Goal: Task Accomplishment & Management: Manage account settings

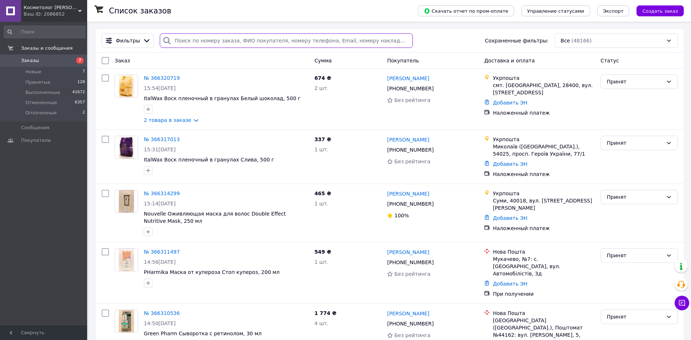
click at [188, 41] on input "search" at bounding box center [286, 40] width 253 height 15
paste input "0668740499"
type input "0668740499"
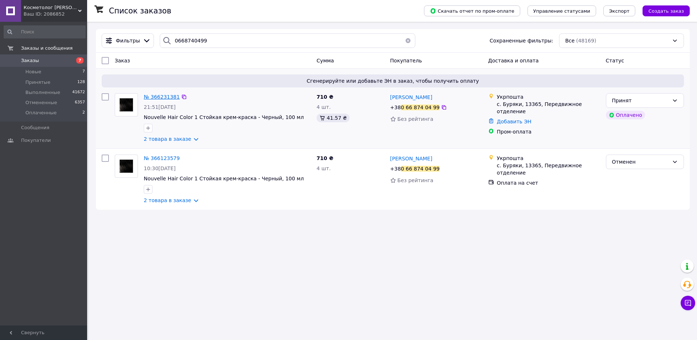
click at [164, 98] on span "№ 366231381" at bounding box center [162, 97] width 36 height 6
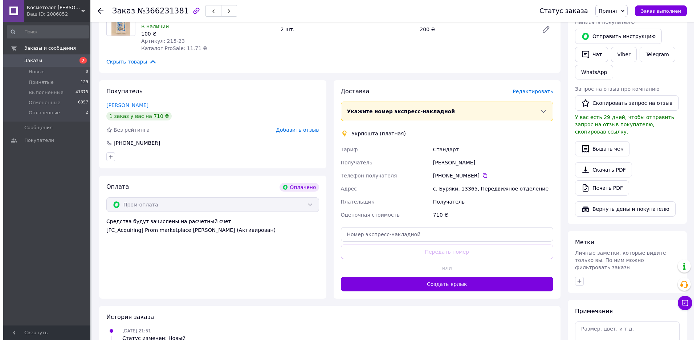
scroll to position [327, 0]
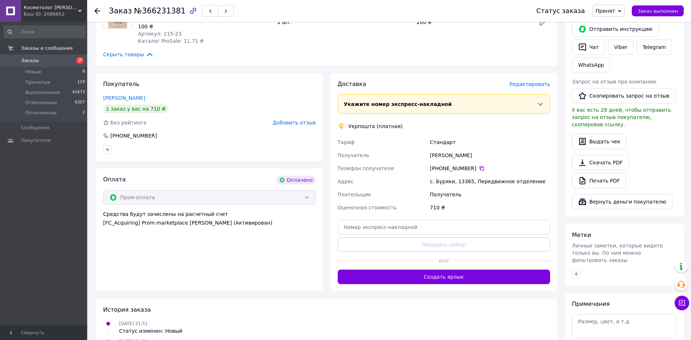
click at [538, 81] on span "Редактировать" at bounding box center [529, 84] width 41 height 6
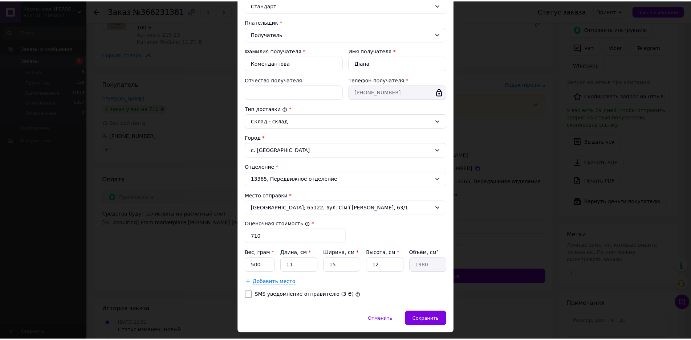
scroll to position [114, 0]
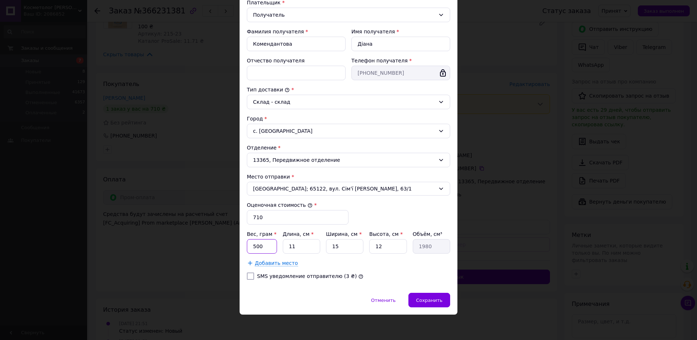
drag, startPoint x: 254, startPoint y: 248, endPoint x: 329, endPoint y: 248, distance: 75.1
click at [254, 247] on input "500" at bounding box center [262, 246] width 30 height 15
type input "570"
drag, startPoint x: 294, startPoint y: 245, endPoint x: 282, endPoint y: 247, distance: 12.1
click at [283, 247] on input "11" at bounding box center [301, 246] width 37 height 15
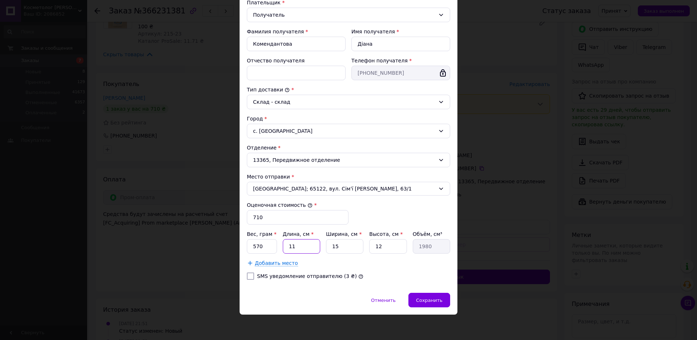
type input "2"
type input "360"
type input "21"
type input "3780"
type input "21"
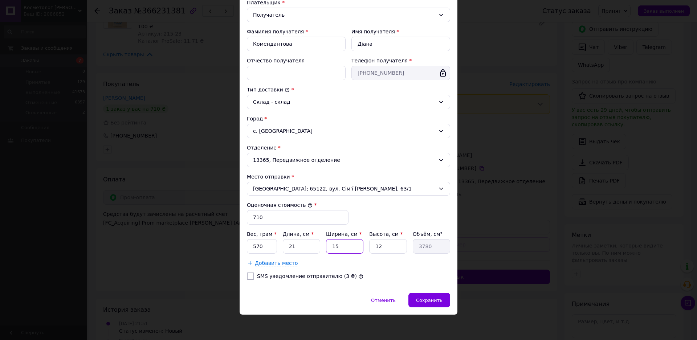
type input "1"
type input "252"
type input "11"
type input "2772"
type input "11"
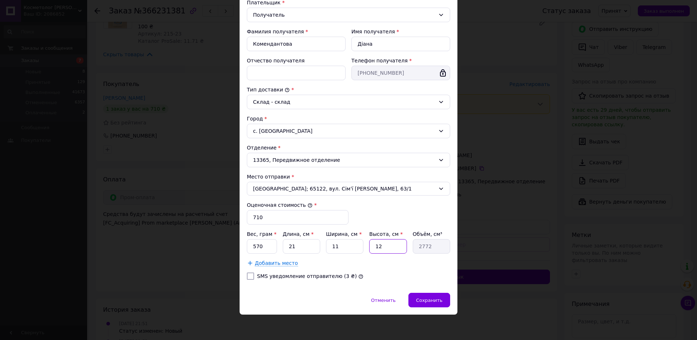
type input "9"
type input "2079"
type input "9"
click at [429, 299] on span "Сохранить" at bounding box center [429, 300] width 26 height 5
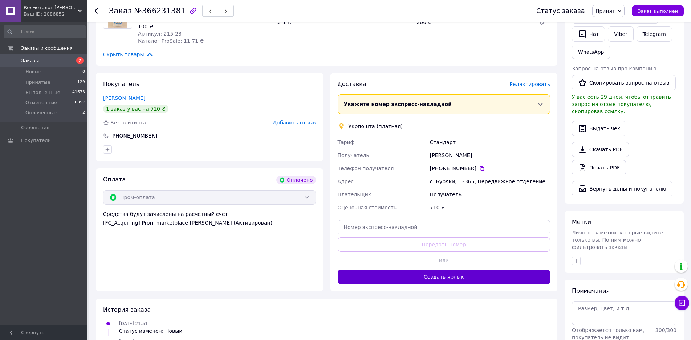
click at [450, 270] on button "Создать ярлык" at bounding box center [444, 277] width 213 height 15
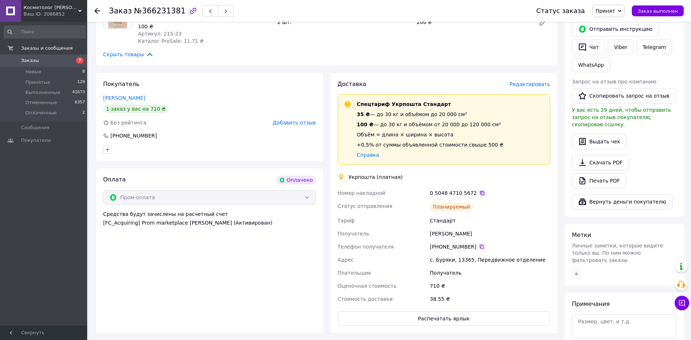
click at [479, 190] on icon at bounding box center [482, 193] width 6 height 6
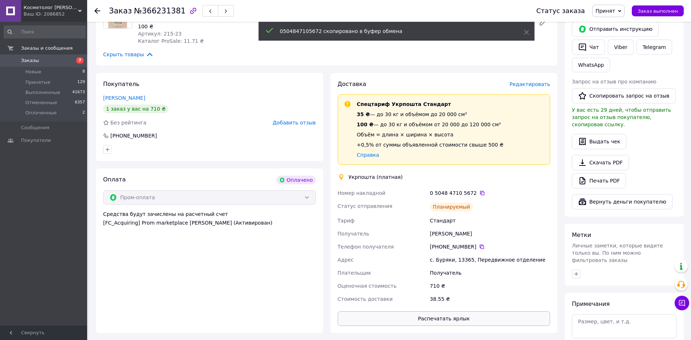
click at [446, 311] on button "Распечатать ярлык" at bounding box center [444, 318] width 213 height 15
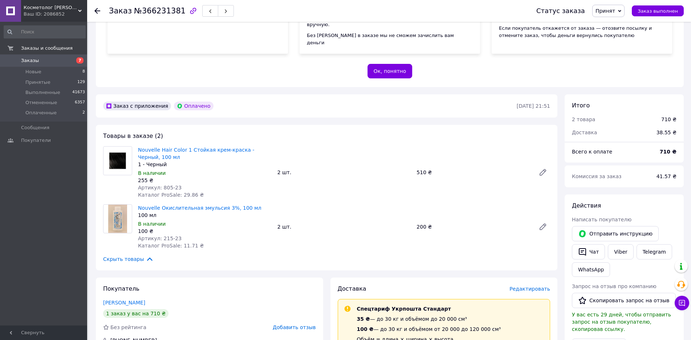
scroll to position [120, 0]
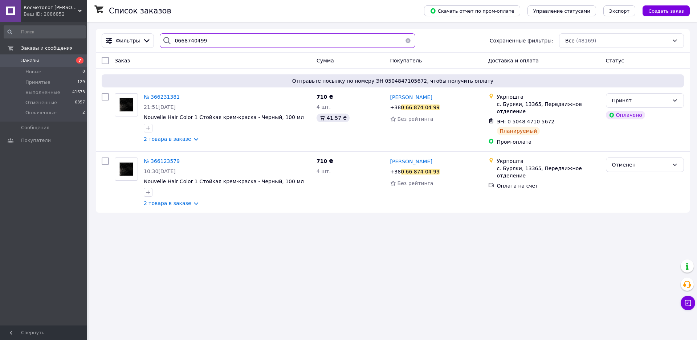
click at [214, 35] on input "0668740499" at bounding box center [288, 40] width 256 height 15
paste input "953431926"
type input "0953431926"
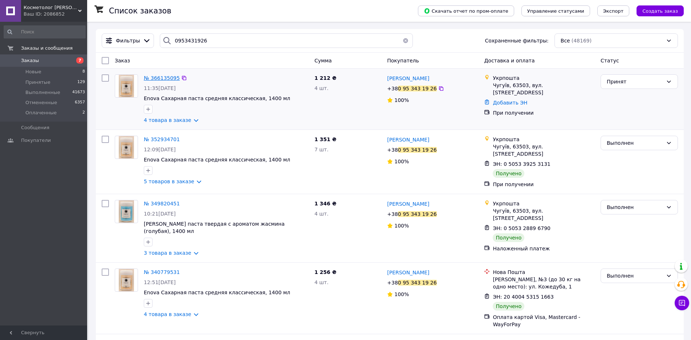
click at [168, 80] on span "№ 366135095" at bounding box center [162, 78] width 36 height 6
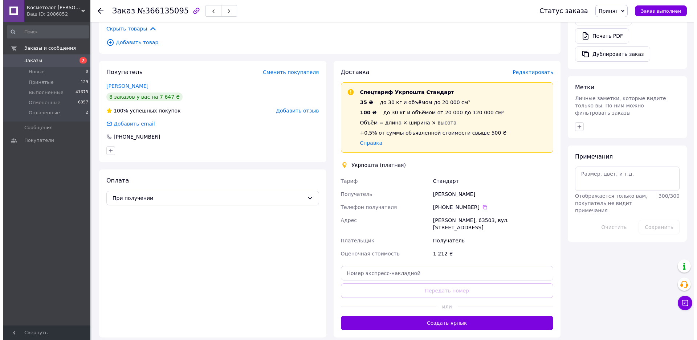
scroll to position [254, 0]
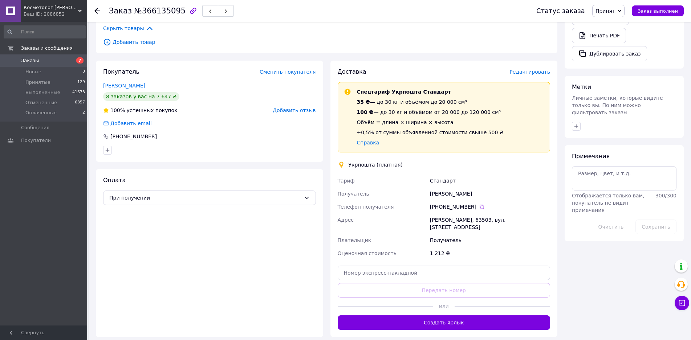
click at [530, 69] on span "Редактировать" at bounding box center [529, 72] width 41 height 6
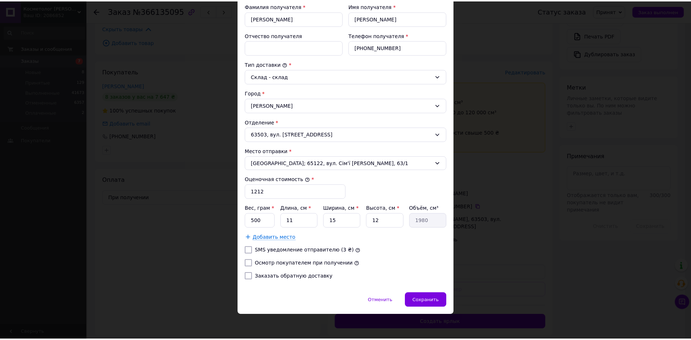
scroll to position [140, 0]
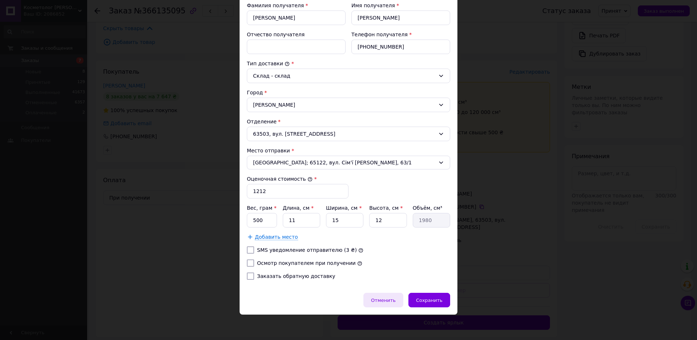
click at [380, 303] on div "Отменить" at bounding box center [383, 300] width 40 height 15
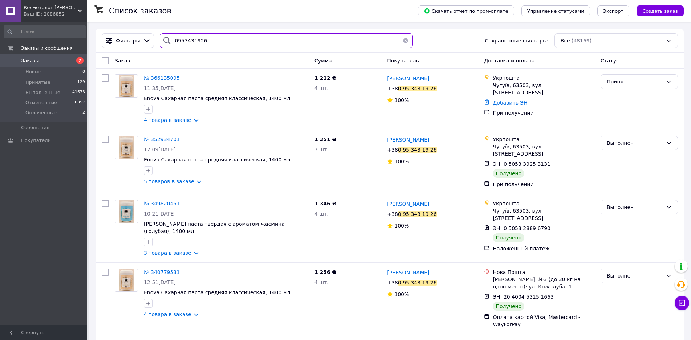
click at [191, 37] on input "0953431926" at bounding box center [286, 40] width 253 height 15
paste input "665386075"
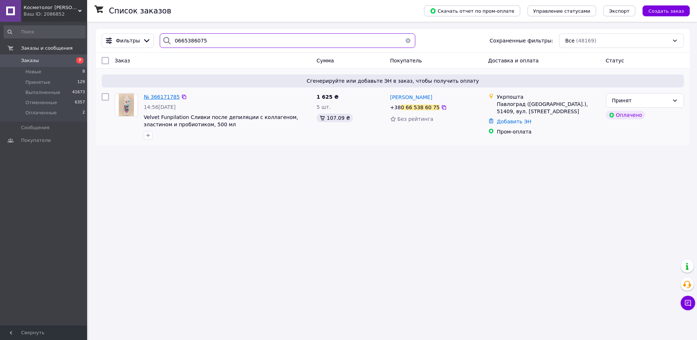
type input "0665386075"
click at [165, 98] on span "№ 366171785" at bounding box center [162, 97] width 36 height 6
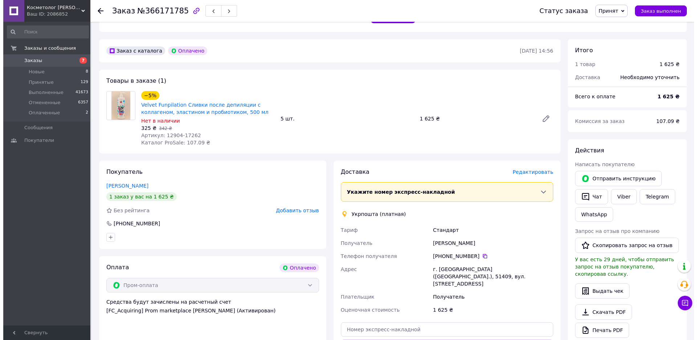
scroll to position [181, 0]
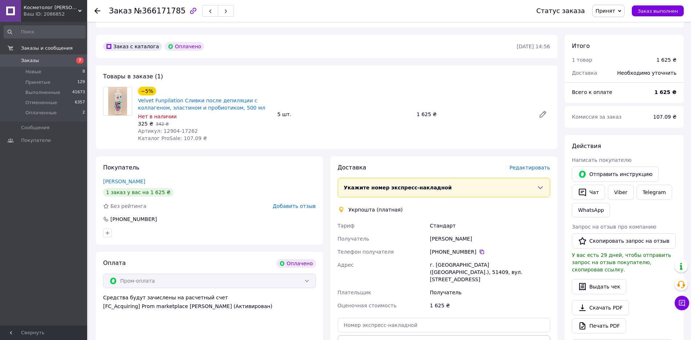
click at [528, 165] on span "Редактировать" at bounding box center [529, 168] width 41 height 6
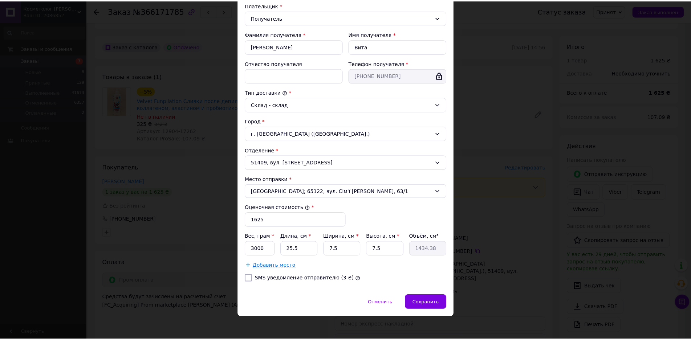
scroll to position [114, 0]
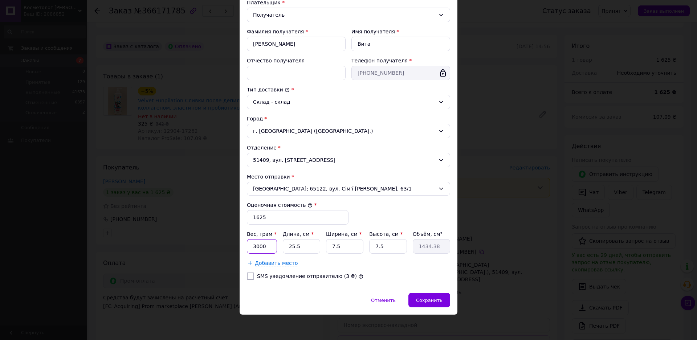
click at [250, 246] on input "3000" at bounding box center [262, 246] width 30 height 15
type input "2960"
type input "2"
type input "112.5"
type input "28"
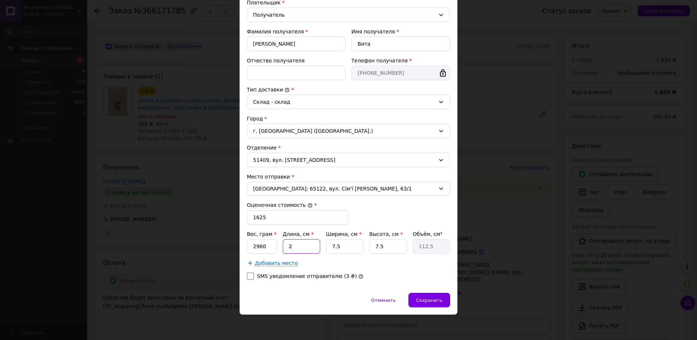
type input "1575"
type input "28"
type input "1"
type input "210"
type input "17"
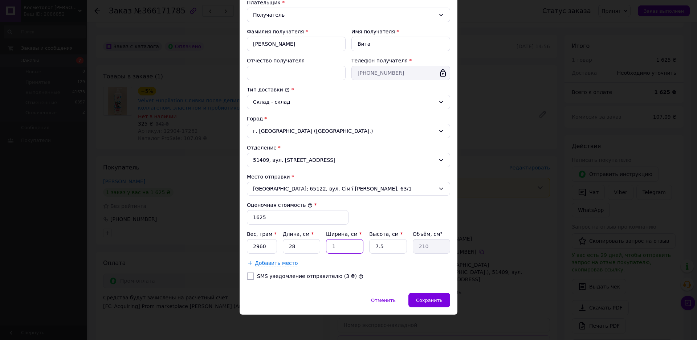
type input "3570"
type input "17"
type input "1"
type input "476"
type input "15"
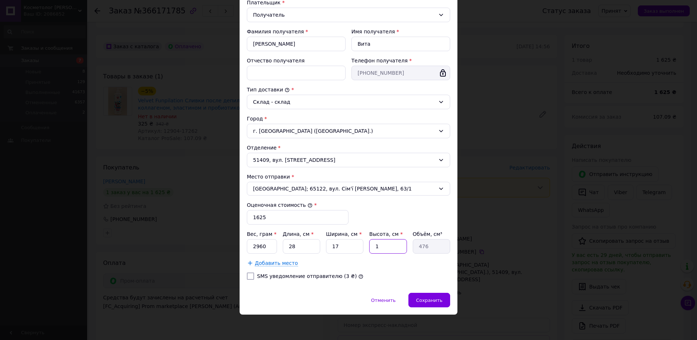
type input "7140"
type input "15"
click at [386, 207] on div "Тариф * Стандарт Плательщик * Получатель Фамилия получателя * [PERSON_NAME] Имя…" at bounding box center [348, 128] width 203 height 316
click at [432, 299] on span "Сохранить" at bounding box center [429, 300] width 26 height 5
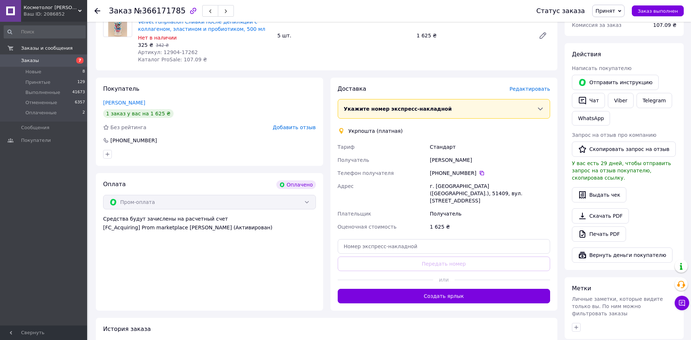
scroll to position [327, 0]
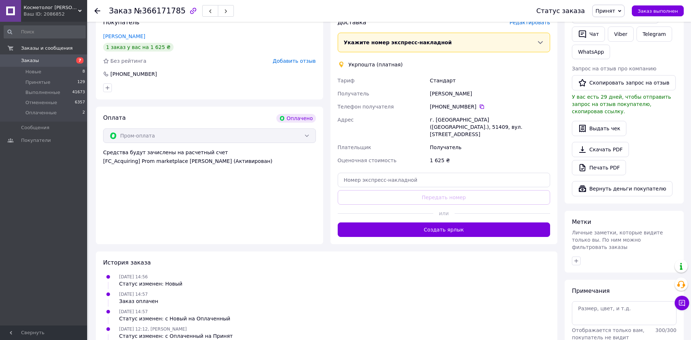
click at [449, 222] on button "Создать ярлык" at bounding box center [444, 229] width 213 height 15
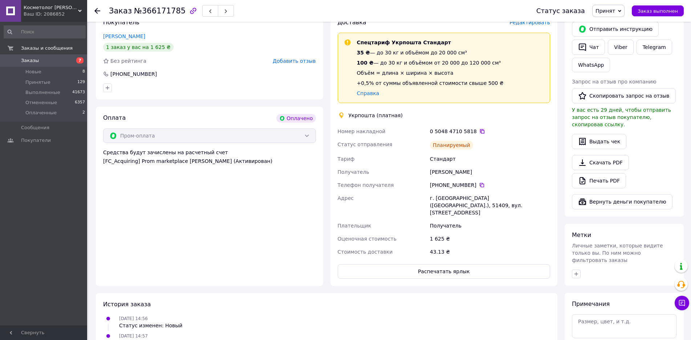
click at [479, 128] on icon at bounding box center [482, 131] width 6 height 6
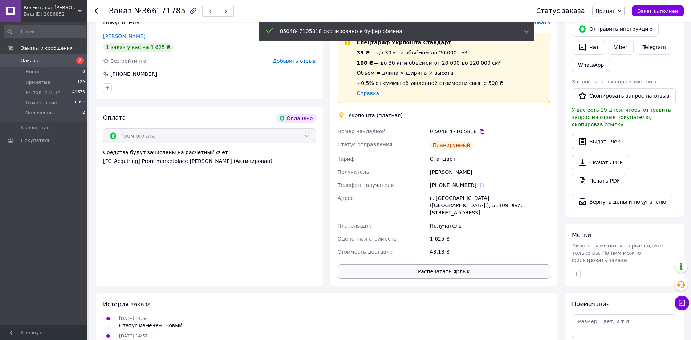
click at [468, 264] on button "Распечатать ярлык" at bounding box center [444, 271] width 213 height 15
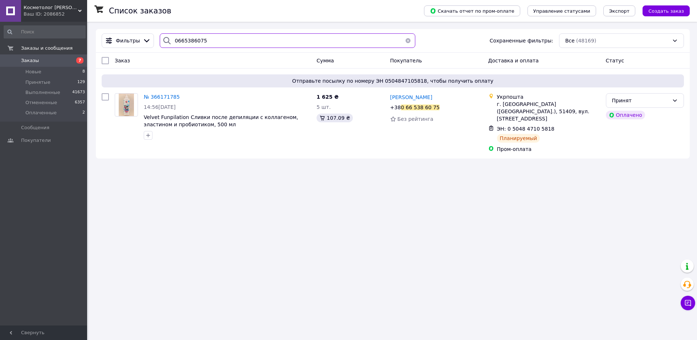
click at [191, 39] on input "0665386075" at bounding box center [288, 40] width 256 height 15
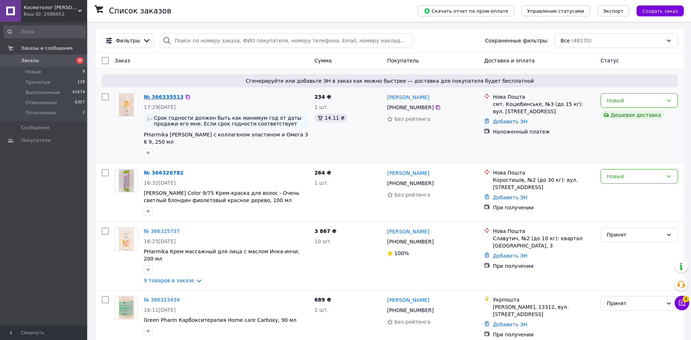
click at [159, 98] on link "№ 366335513" at bounding box center [164, 97] width 40 height 6
click at [682, 300] on icon at bounding box center [682, 303] width 6 height 6
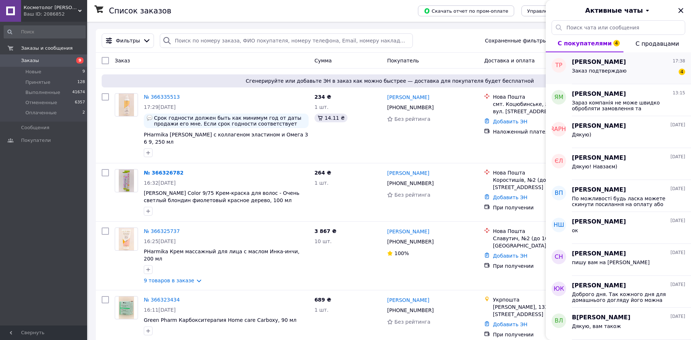
click at [597, 63] on span "Татьяна Райна" at bounding box center [599, 62] width 54 height 8
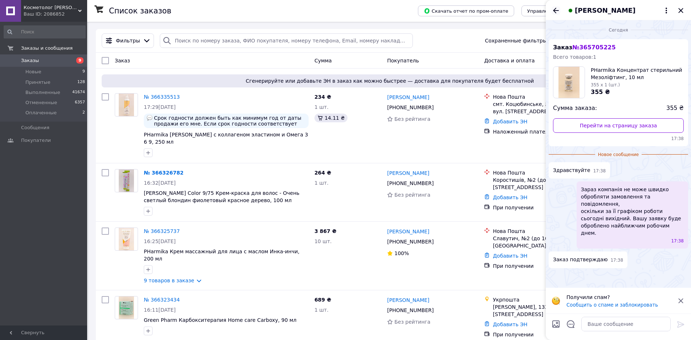
click at [551, 8] on icon "Назад" at bounding box center [555, 10] width 9 height 9
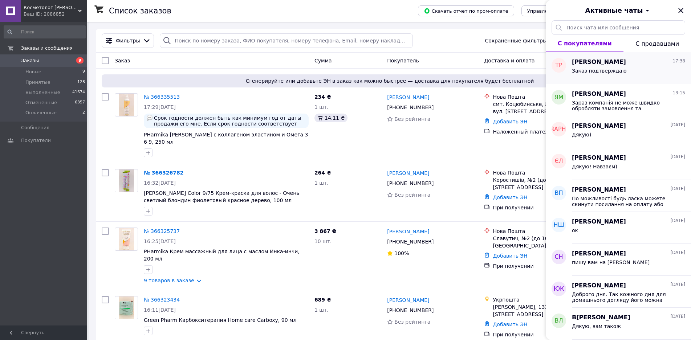
click at [594, 62] on span "Татьяна Райна" at bounding box center [599, 62] width 54 height 8
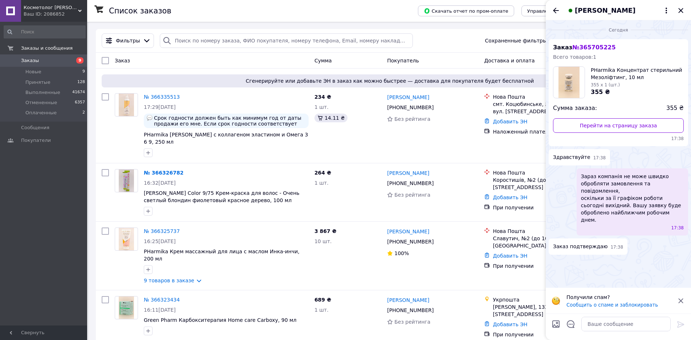
click at [609, 9] on span "Татьяна Райна" at bounding box center [605, 10] width 61 height 9
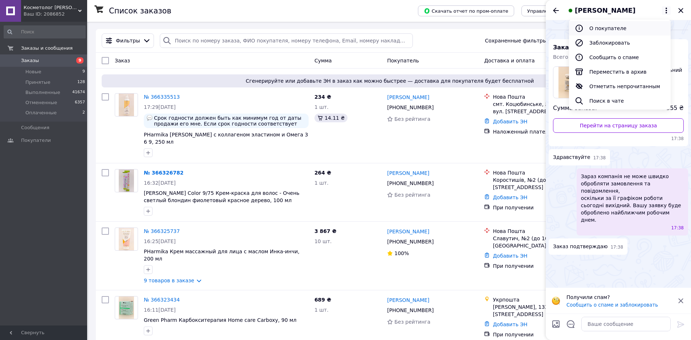
click at [609, 28] on button "О покупателе" at bounding box center [620, 28] width 102 height 15
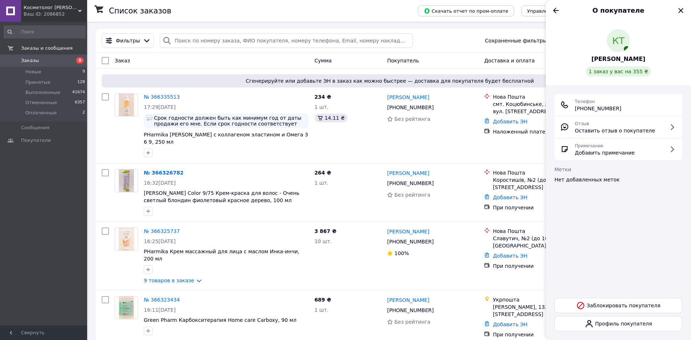
click at [627, 58] on span "Корховая Татьяна" at bounding box center [618, 59] width 54 height 8
click at [679, 9] on icon "Закрыть" at bounding box center [680, 10] width 5 height 5
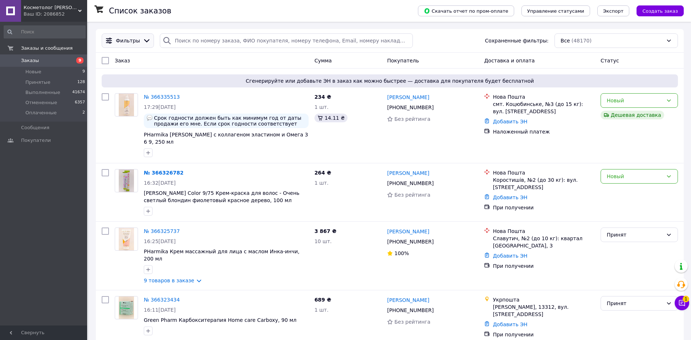
click at [145, 40] on icon at bounding box center [146, 40] width 5 height 3
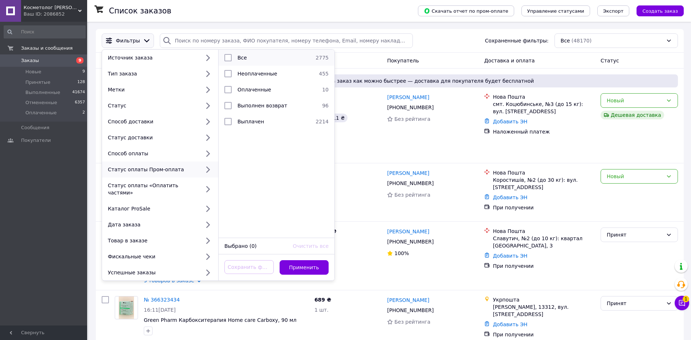
click at [230, 57] on input "checkbox" at bounding box center [227, 57] width 7 height 7
checkbox input "true"
drag, startPoint x: 313, startPoint y: 253, endPoint x: 315, endPoint y: 259, distance: 6.4
click at [313, 260] on button "Применить" at bounding box center [303, 267] width 49 height 15
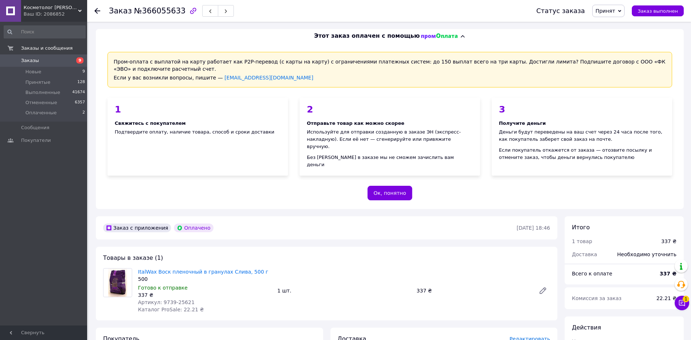
click at [164, 14] on span "№366055633" at bounding box center [160, 11] width 52 height 9
copy span "366055633"
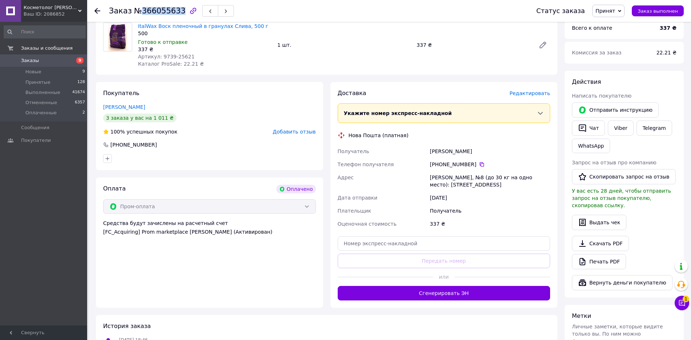
scroll to position [254, 0]
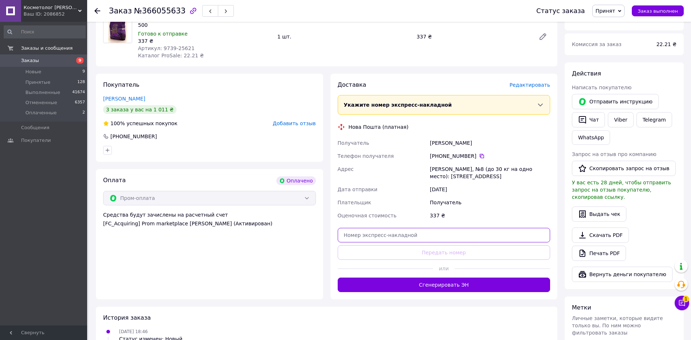
click at [420, 228] on input "text" at bounding box center [444, 235] width 213 height 15
paste input "20400483045420"
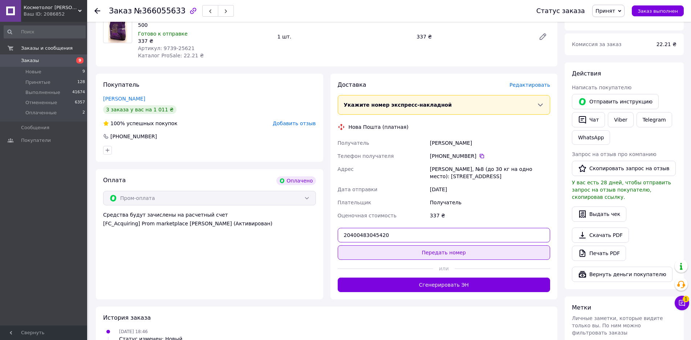
type input "20400483045420"
click at [433, 246] on button "Передать номер" at bounding box center [444, 252] width 213 height 15
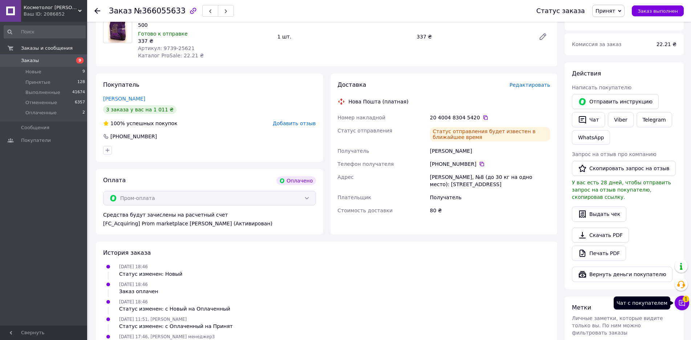
click at [678, 302] on icon at bounding box center [681, 302] width 7 height 7
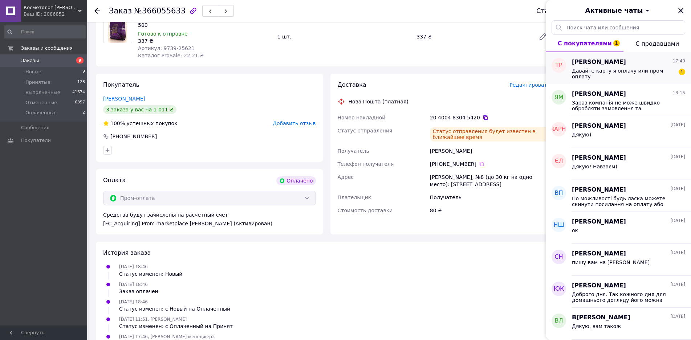
click at [597, 62] on span "Татьяна Райна" at bounding box center [599, 62] width 54 height 8
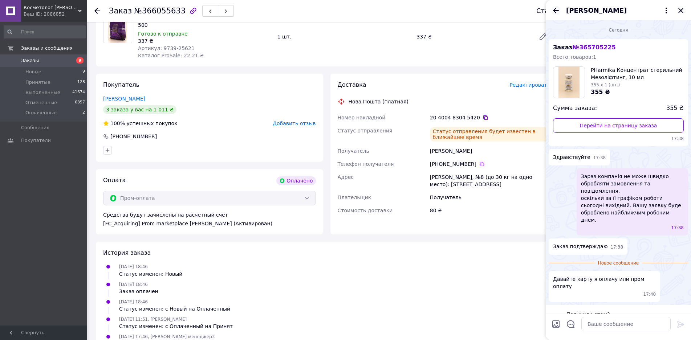
click at [555, 10] on icon "Назад" at bounding box center [556, 10] width 6 height 5
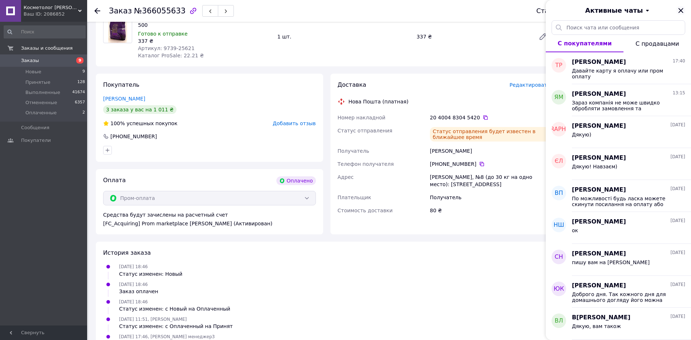
click at [681, 10] on icon "Закрыть" at bounding box center [680, 10] width 5 height 5
